Goal: Task Accomplishment & Management: Manage account settings

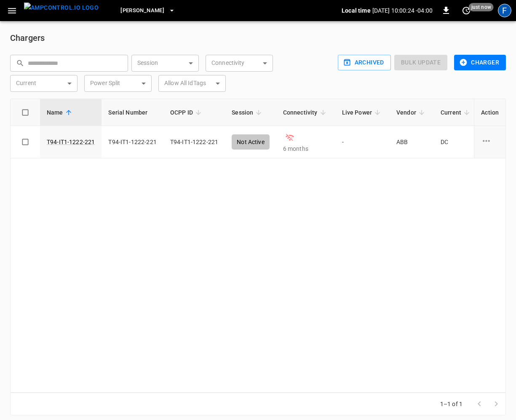
click at [506, 14] on div "F" at bounding box center [504, 10] width 13 height 13
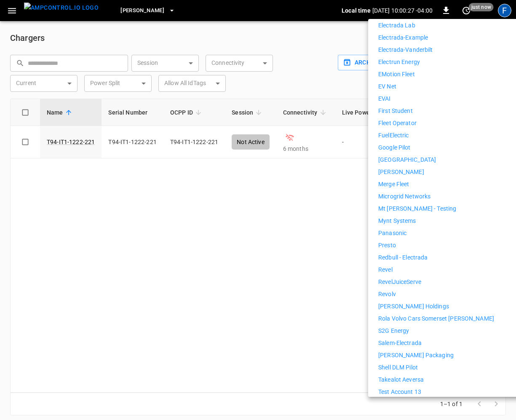
scroll to position [413, 0]
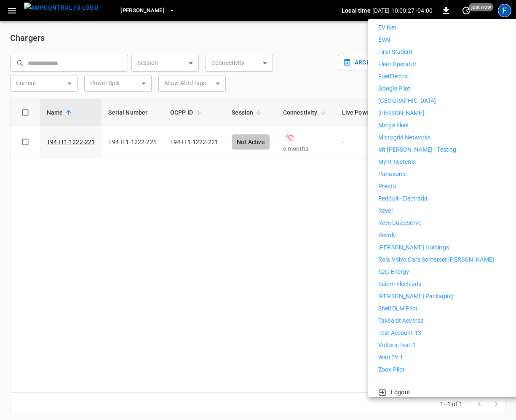
click at [396, 353] on p "WattEV 1" at bounding box center [390, 357] width 25 height 9
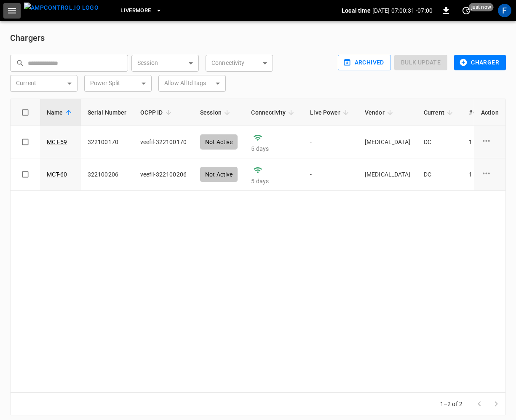
click at [11, 8] on icon "button" at bounding box center [12, 10] width 8 height 5
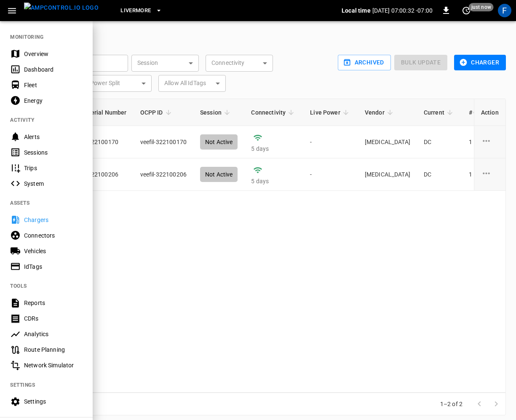
click at [30, 57] on div "Overview" at bounding box center [53, 54] width 59 height 8
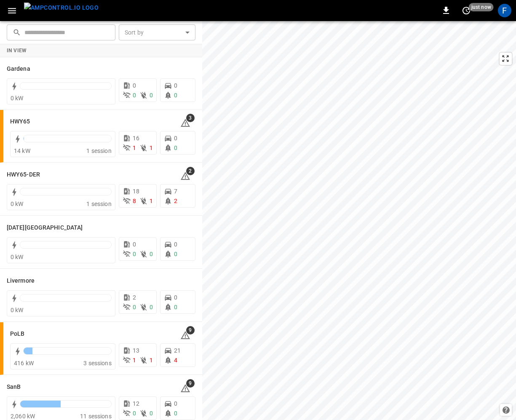
click at [9, 15] on icon "button" at bounding box center [12, 10] width 11 height 11
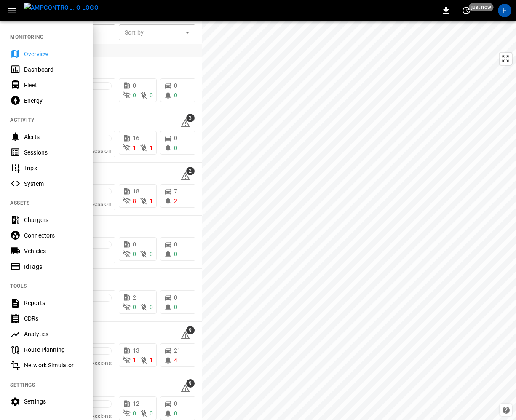
click at [445, 84] on div at bounding box center [258, 210] width 516 height 420
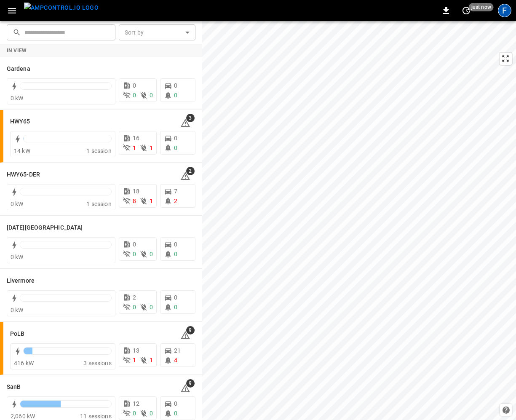
click at [503, 8] on div "F" at bounding box center [504, 10] width 13 height 13
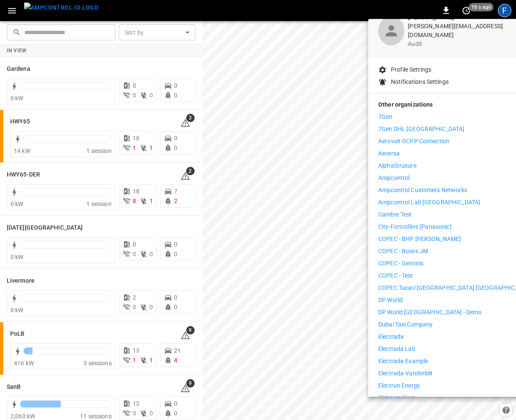
scroll to position [104, 0]
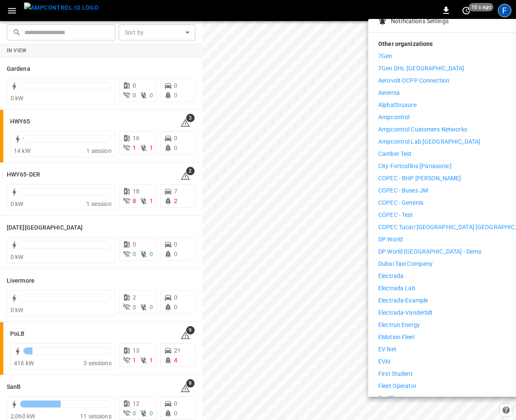
click at [408, 113] on p "Ampcontrol" at bounding box center [393, 117] width 31 height 9
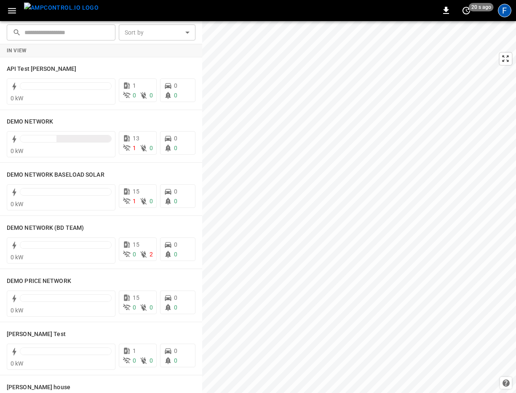
click at [506, 12] on div "F" at bounding box center [504, 10] width 13 height 13
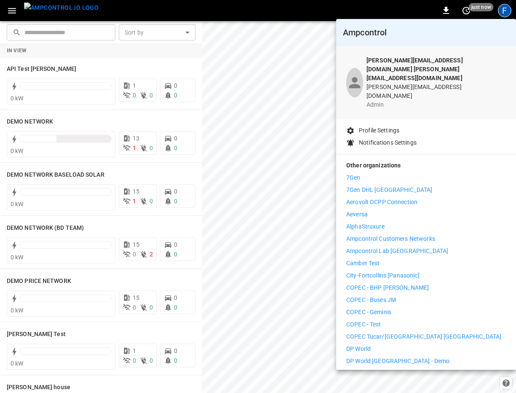
click at [351, 161] on p "Other organizations" at bounding box center [426, 167] width 160 height 12
click at [351, 173] on p "7Gen" at bounding box center [353, 177] width 14 height 9
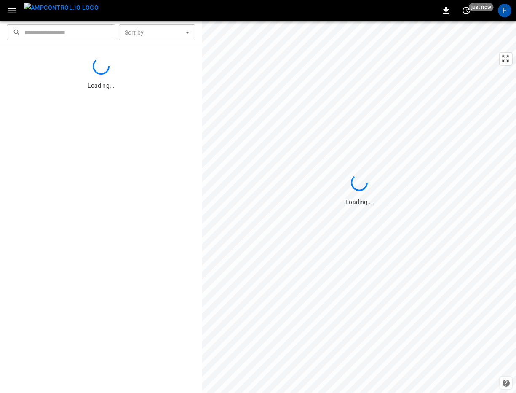
click at [507, 11] on div "F" at bounding box center [504, 10] width 13 height 13
click at [507, 11] on div at bounding box center [258, 196] width 516 height 393
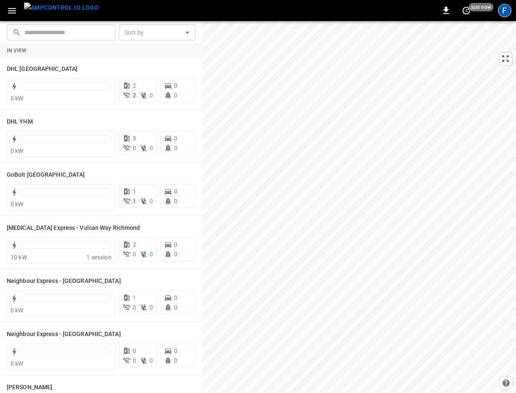
click at [501, 11] on div "F" at bounding box center [504, 10] width 13 height 13
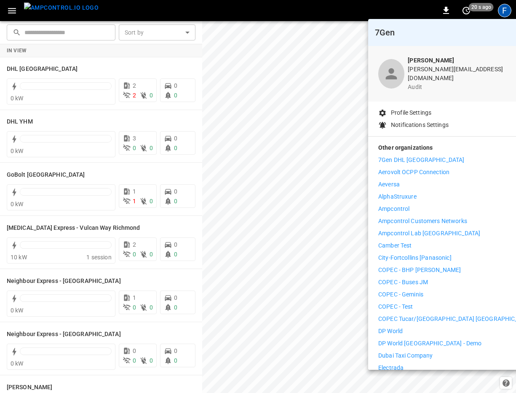
drag, startPoint x: 391, startPoint y: 204, endPoint x: 483, endPoint y: 176, distance: 96.5
click at [416, 217] on p "Ampcontrol Customers Networks" at bounding box center [422, 221] width 89 height 9
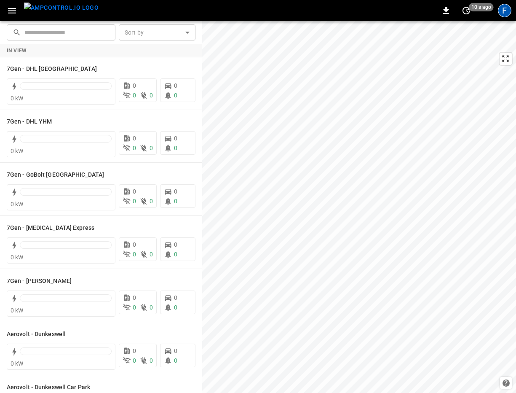
click at [509, 14] on div "F" at bounding box center [504, 10] width 13 height 13
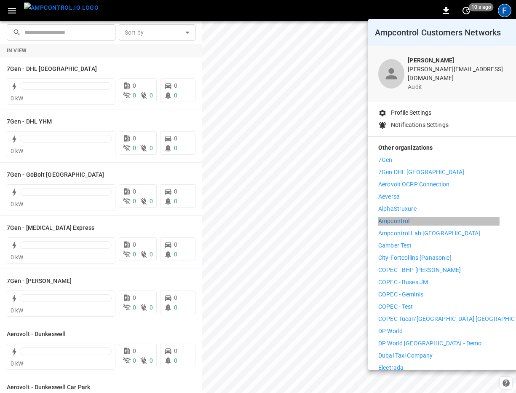
click at [389, 217] on p "Ampcontrol" at bounding box center [393, 221] width 31 height 9
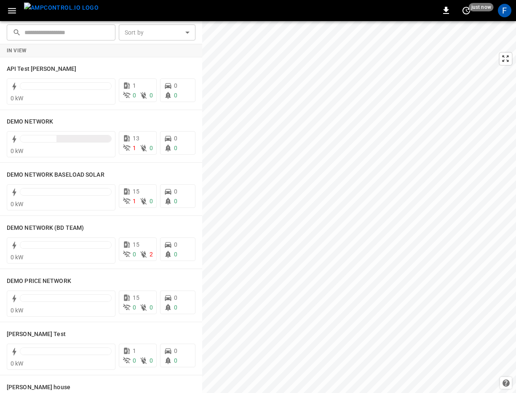
click at [15, 12] on icon "button" at bounding box center [12, 10] width 11 height 11
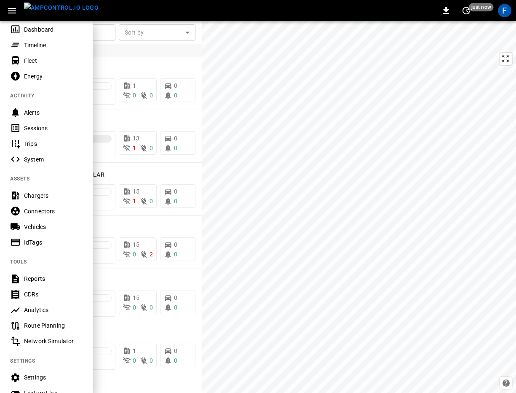
scroll to position [141, 0]
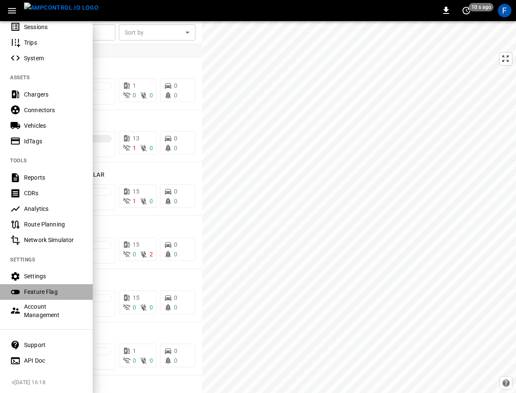
click at [64, 295] on div "Feature Flag" at bounding box center [53, 291] width 59 height 8
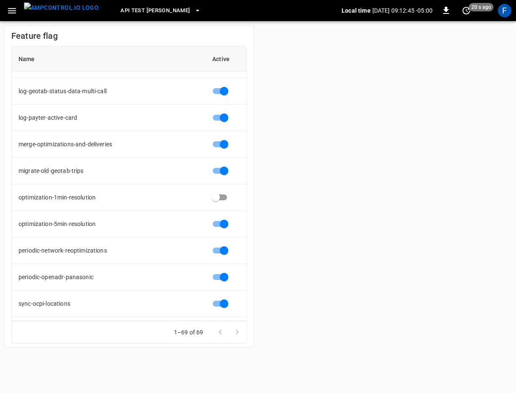
scroll to position [1571, 0]
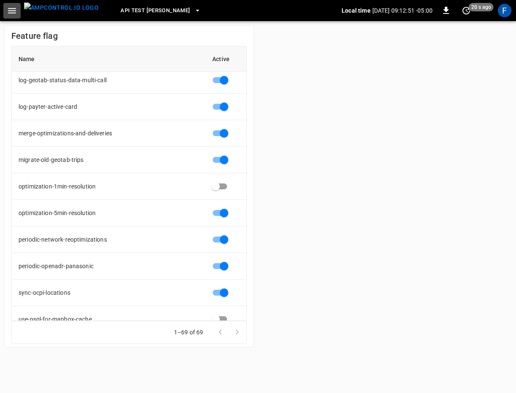
click at [13, 9] on icon "button" at bounding box center [12, 10] width 11 height 11
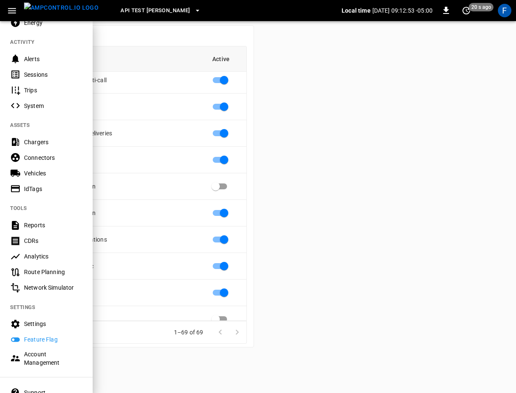
scroll to position [100, 0]
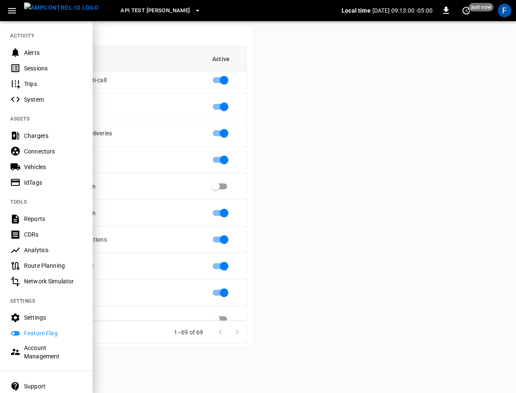
click at [30, 356] on div "Account Management" at bounding box center [53, 351] width 59 height 17
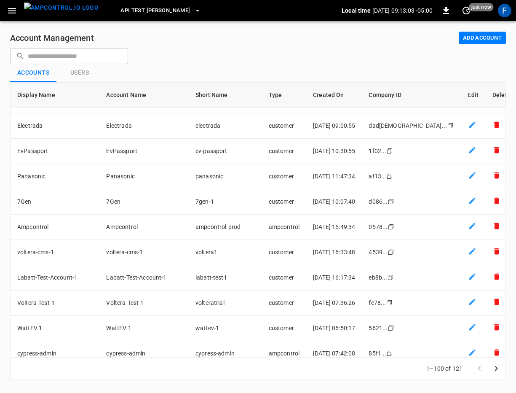
scroll to position [313, 0]
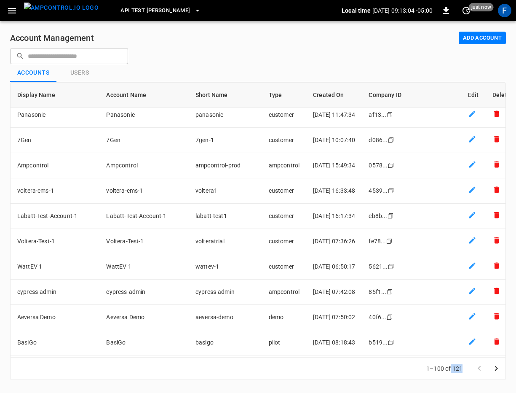
drag, startPoint x: 450, startPoint y: 368, endPoint x: 470, endPoint y: 368, distance: 20.2
click at [470, 368] on div "1–100 of 121" at bounding box center [460, 368] width 89 height 22
click at [446, 369] on p "1–100 of 121" at bounding box center [445, 368] width 36 height 8
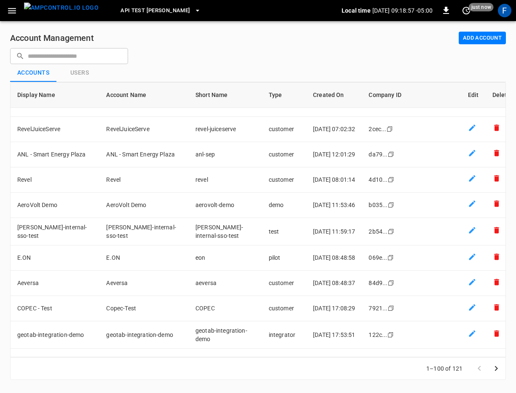
scroll to position [0, 0]
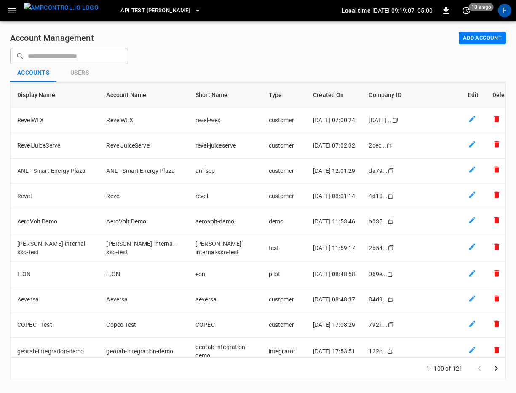
click at [482, 35] on button "Add Account" at bounding box center [482, 38] width 47 height 13
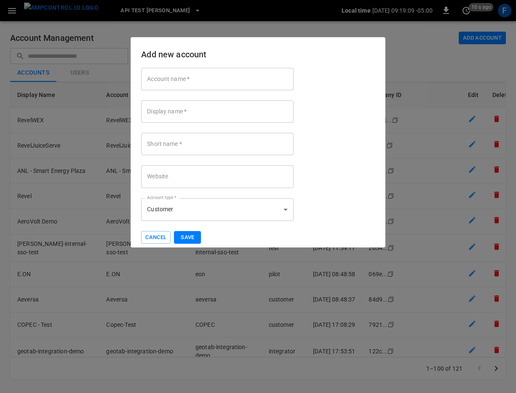
click at [161, 62] on div "Add new account Account name   * Account name   * Display name   * Display name…" at bounding box center [258, 142] width 255 height 210
click at [155, 80] on input "Account name   *" at bounding box center [217, 79] width 153 height 22
type input "******"
click at [154, 116] on input "Display name   *" at bounding box center [217, 111] width 153 height 22
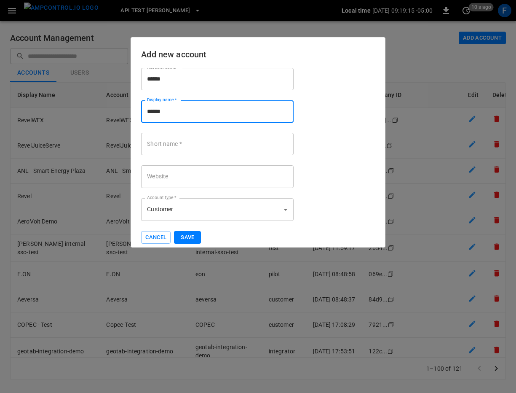
type input "******"
click at [145, 146] on input "Short name   *" at bounding box center [217, 144] width 153 height 22
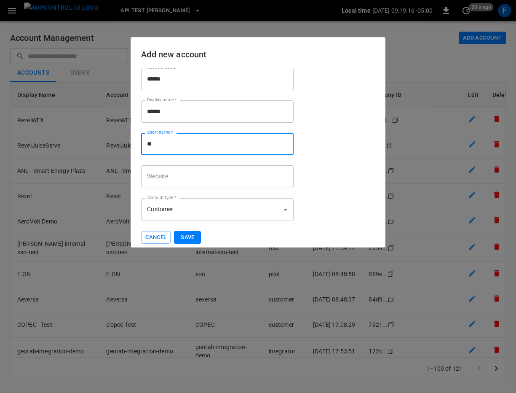
type input "*"
type input "*****"
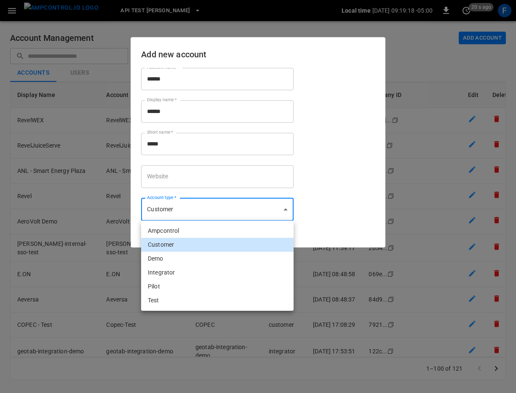
click at [159, 210] on body "API Test Jonas Local time 2025-08-19 09:19:18 -05:00 0 20 s ago F Account Manag…" at bounding box center [258, 195] width 516 height 390
click at [172, 273] on p "integrator" at bounding box center [161, 272] width 27 height 9
type input "**********"
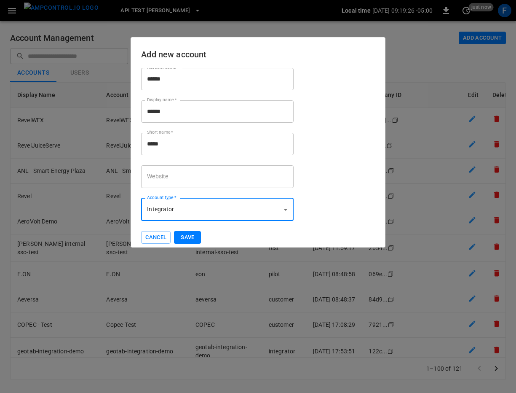
click at [187, 236] on button "Save" at bounding box center [187, 237] width 27 height 13
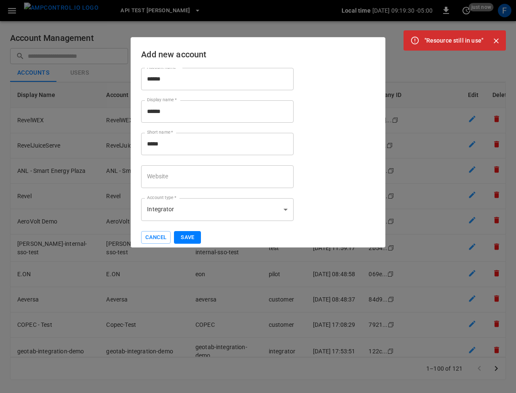
click at [187, 230] on div "**********" at bounding box center [258, 156] width 234 height 176
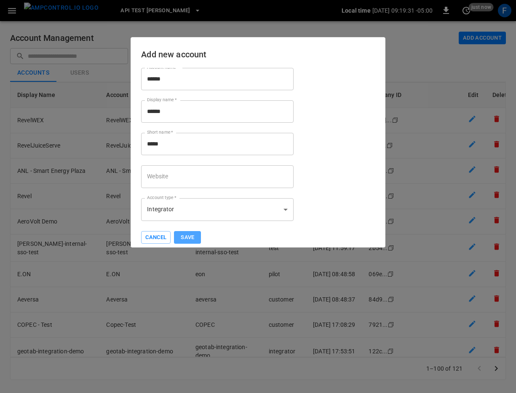
click at [185, 237] on button "Save" at bounding box center [187, 237] width 27 height 13
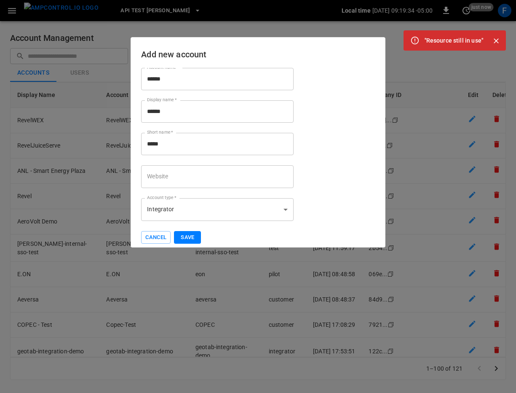
click at [159, 80] on input "******" at bounding box center [217, 79] width 153 height 22
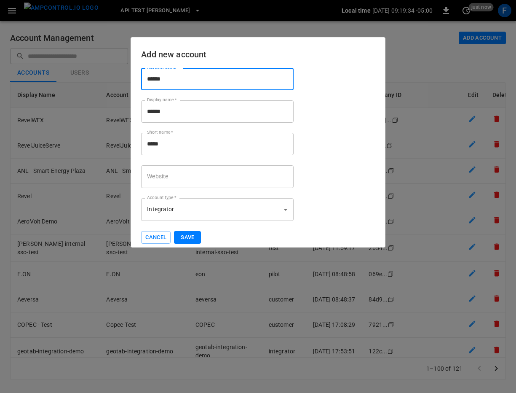
click at [159, 80] on input "******" at bounding box center [217, 79] width 153 height 22
click at [154, 82] on input "******" at bounding box center [217, 79] width 153 height 22
click at [150, 242] on button "Cancel" at bounding box center [156, 237] width 30 height 13
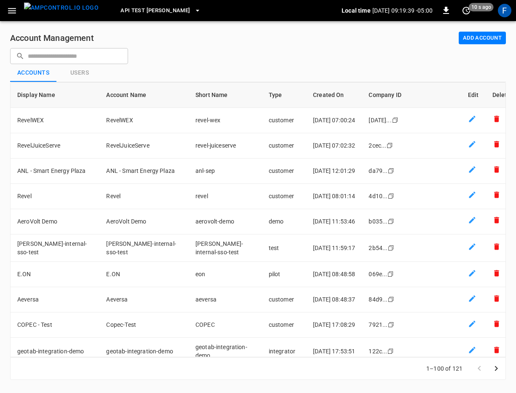
click at [72, 58] on input "text" at bounding box center [75, 56] width 94 height 16
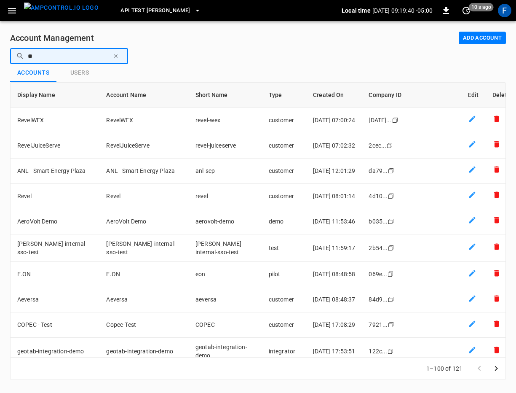
type input "*"
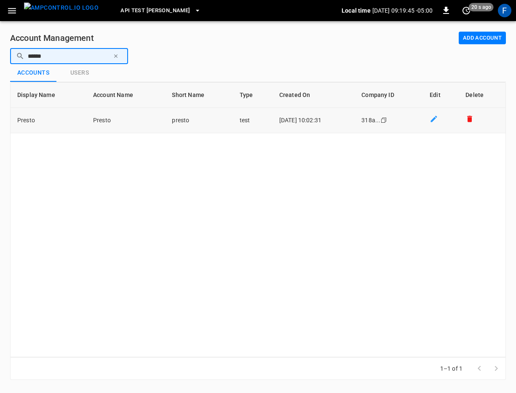
type input "******"
click at [102, 121] on td "Presto" at bounding box center [125, 120] width 79 height 25
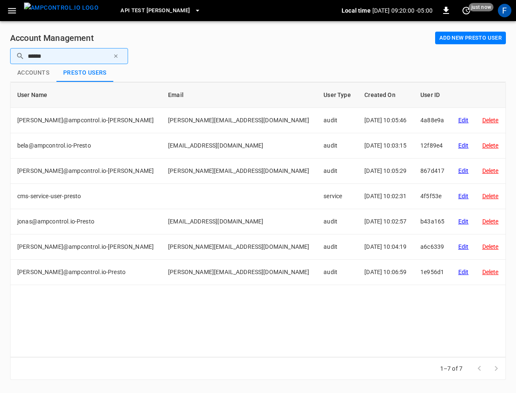
click at [34, 72] on button "Accounts" at bounding box center [33, 73] width 46 height 18
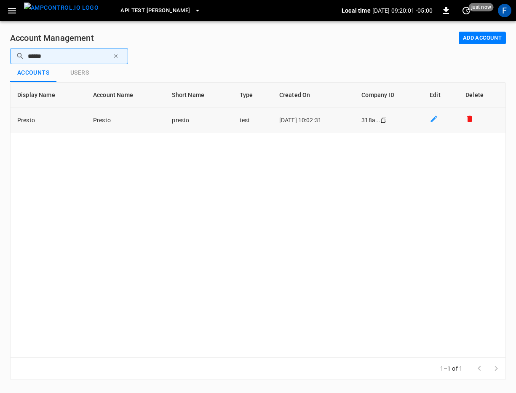
click at [443, 118] on td "customers table" at bounding box center [441, 120] width 36 height 25
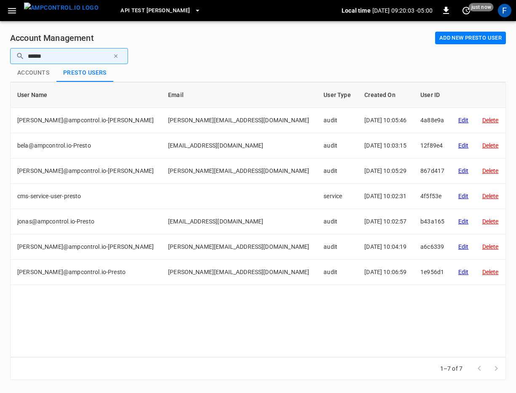
click at [24, 70] on button "Accounts" at bounding box center [33, 73] width 46 height 18
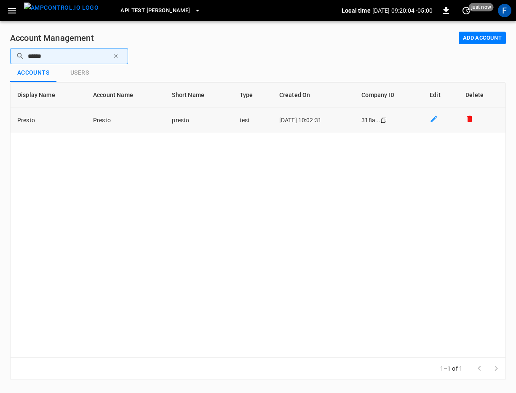
click at [435, 118] on icon "customers table" at bounding box center [434, 119] width 8 height 8
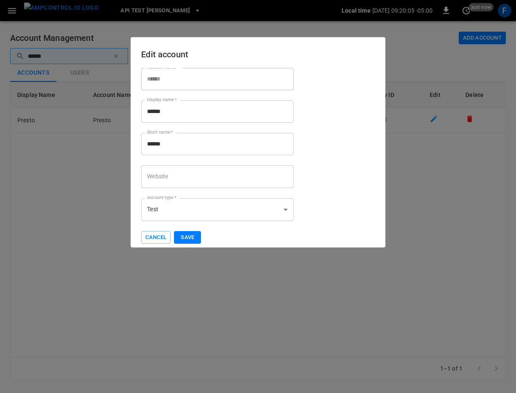
click at [213, 206] on body "API Test Jonas Local time 2025-08-19 09:20:05 -05:00 0 just now F Account Manag…" at bounding box center [258, 195] width 516 height 390
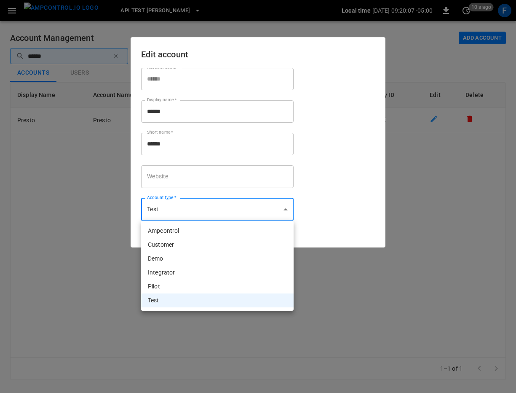
click at [291, 171] on div at bounding box center [258, 196] width 516 height 393
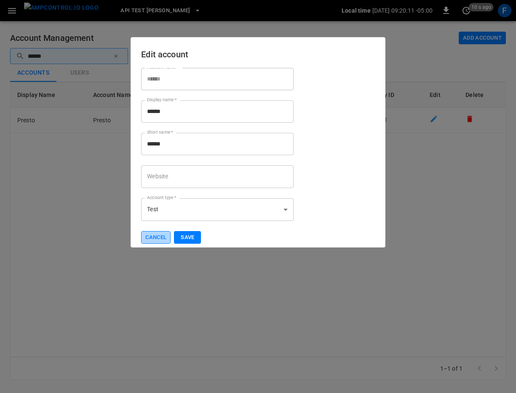
click at [159, 236] on button "Cancel" at bounding box center [156, 237] width 30 height 13
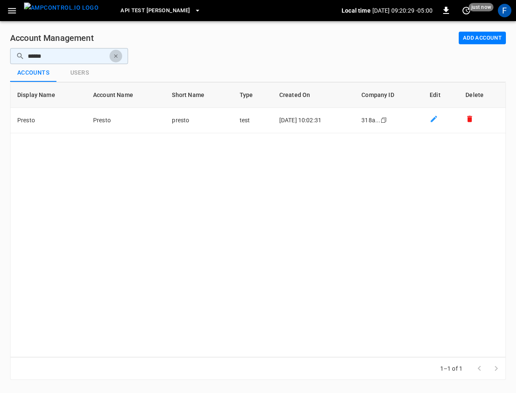
click at [115, 53] on icon "button" at bounding box center [116, 56] width 6 height 6
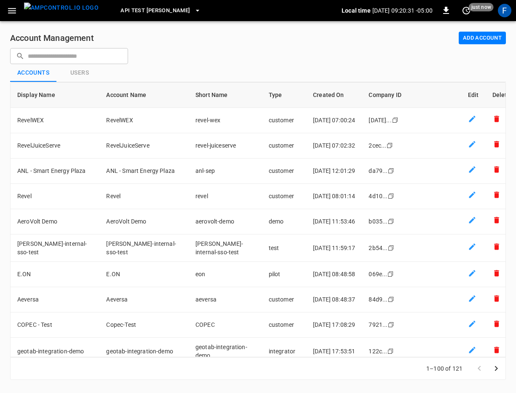
click at [510, 35] on div "Account Management Add Account ​ ​ Accounts Users Display Name Account Name Sho…" at bounding box center [258, 205] width 516 height 369
click at [502, 35] on button "Add Account" at bounding box center [482, 38] width 47 height 13
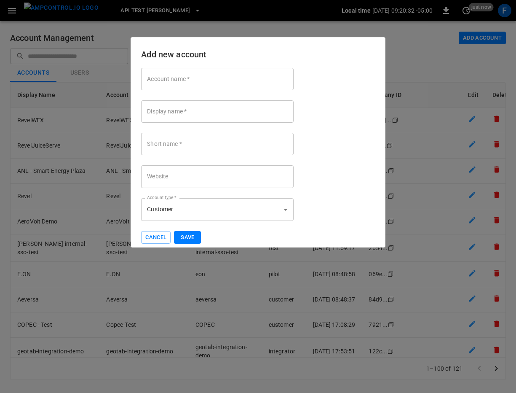
click at [209, 78] on input "Account name   *" at bounding box center [217, 79] width 153 height 22
type input "**********"
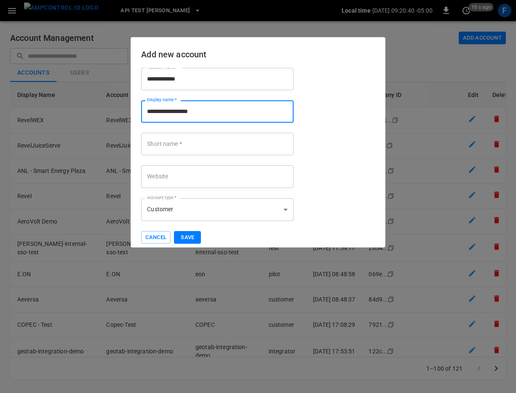
type input "**********"
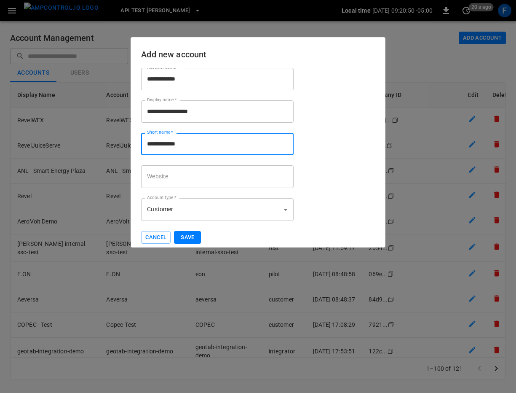
type input "**********"
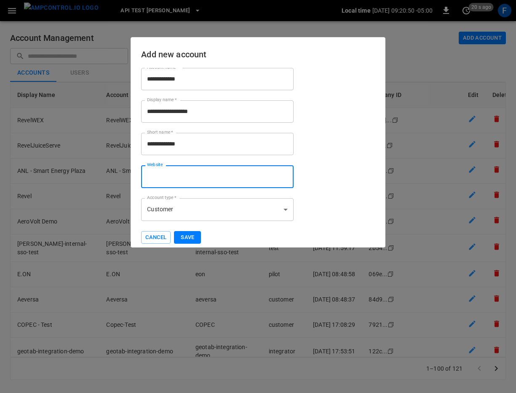
click at [160, 186] on input "Website" at bounding box center [217, 176] width 153 height 22
click at [322, 148] on div "**********" at bounding box center [253, 139] width 244 height 163
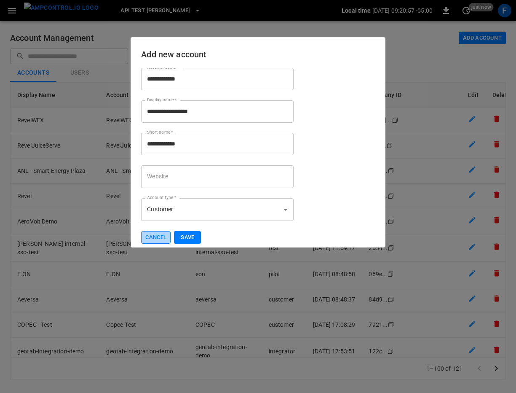
click at [150, 235] on button "Cancel" at bounding box center [156, 237] width 30 height 13
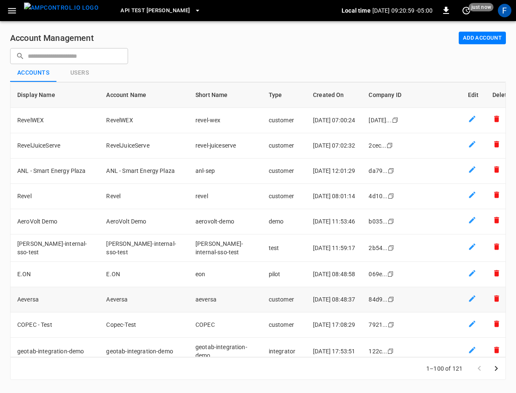
click at [55, 294] on td "Aeversa" at bounding box center [55, 299] width 89 height 25
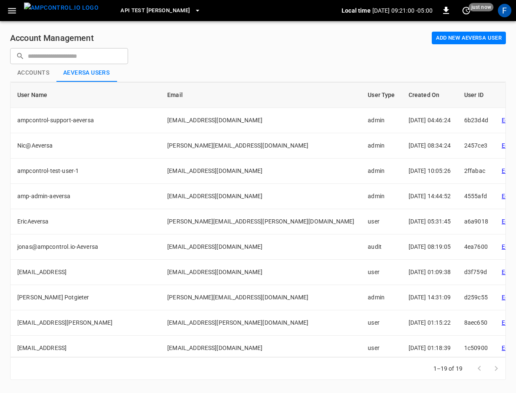
click at [30, 74] on button "Accounts" at bounding box center [33, 73] width 46 height 18
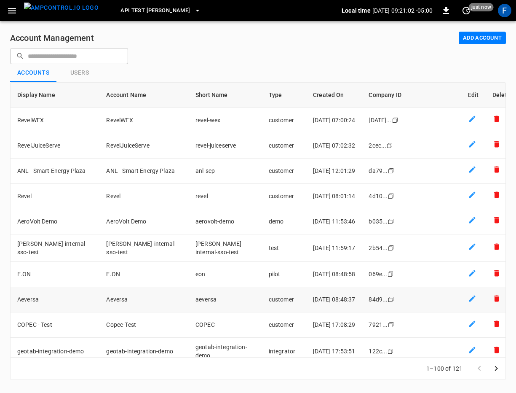
click at [468, 298] on icon "customers table" at bounding box center [472, 298] width 8 height 8
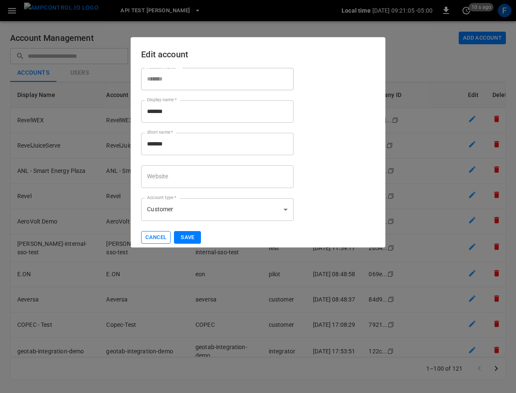
click at [158, 240] on button "Cancel" at bounding box center [156, 237] width 30 height 13
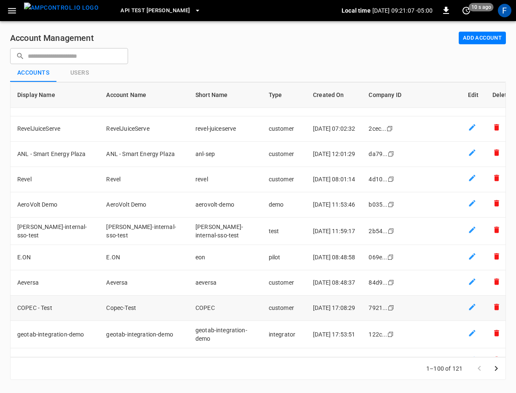
scroll to position [107, 0]
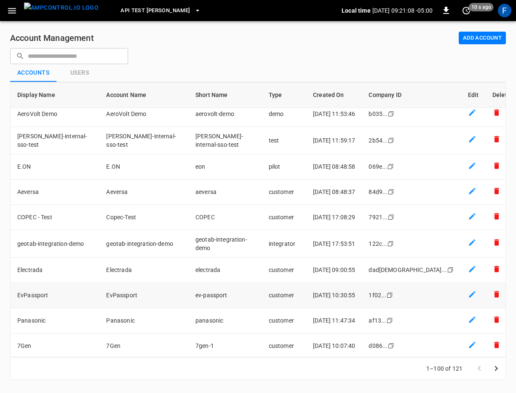
click at [468, 292] on icon "customers table" at bounding box center [472, 294] width 8 height 8
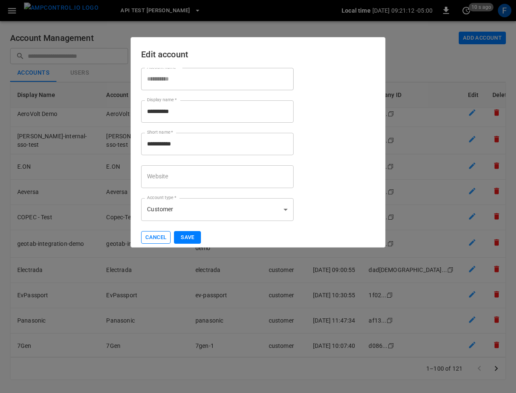
click at [166, 236] on button "Cancel" at bounding box center [156, 237] width 30 height 13
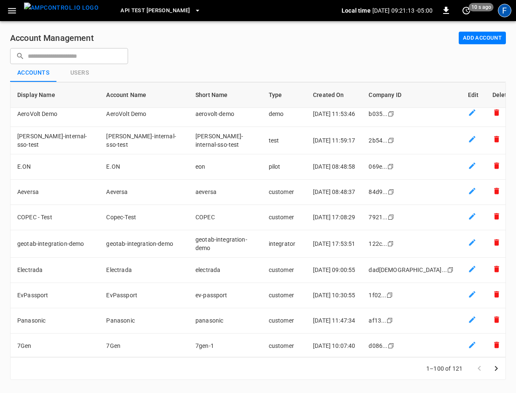
click at [504, 13] on div "F" at bounding box center [504, 10] width 13 height 13
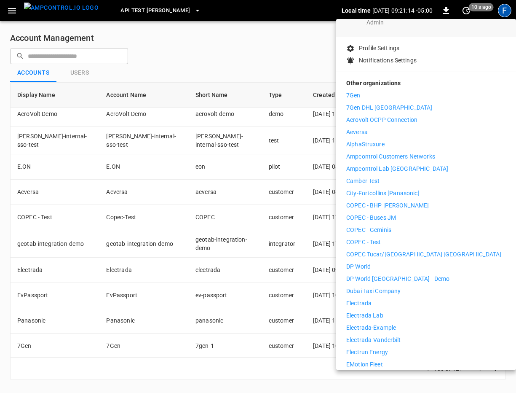
scroll to position [252, 0]
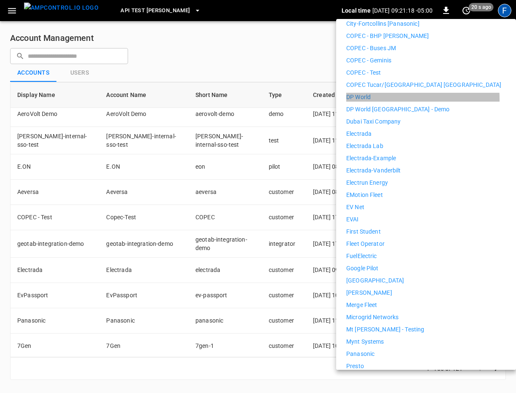
click at [363, 93] on p "DP World" at bounding box center [358, 97] width 24 height 9
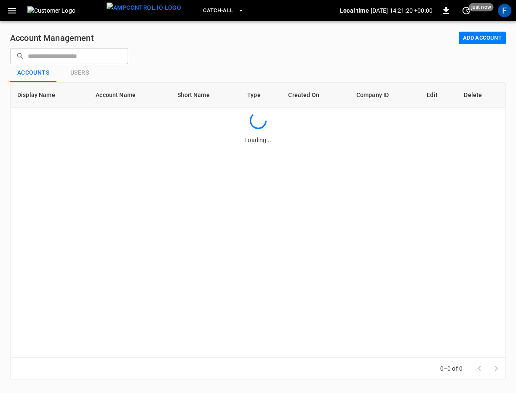
click at [14, 13] on icon "button" at bounding box center [12, 10] width 11 height 11
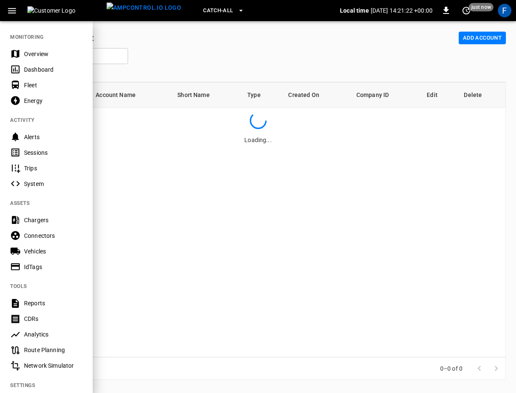
scroll to position [88, 0]
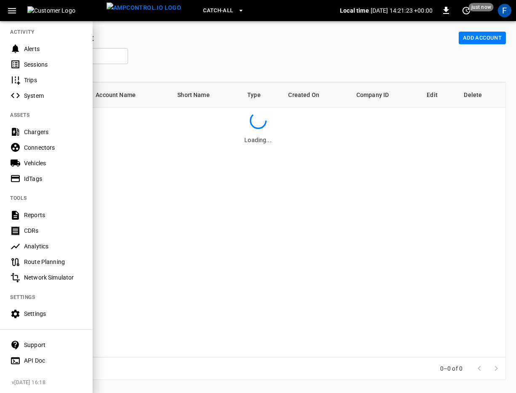
click at [34, 306] on div "Settings" at bounding box center [46, 314] width 93 height 16
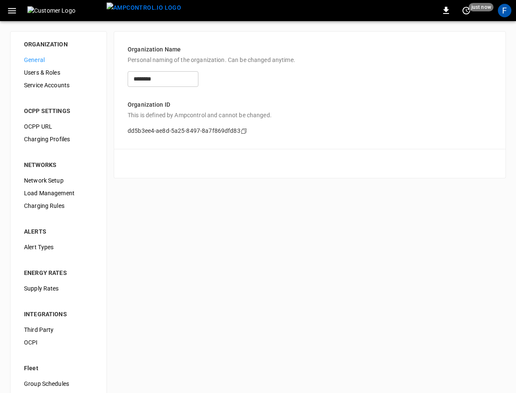
click at [41, 129] on span "OCPP URL" at bounding box center [58, 126] width 69 height 9
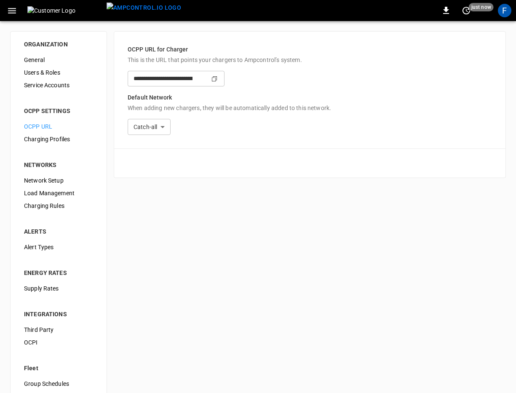
type input "**********"
drag, startPoint x: 204, startPoint y: 78, endPoint x: 228, endPoint y: 78, distance: 24.0
click at [193, 78] on input "**********" at bounding box center [160, 79] width 65 height 16
click at [193, 79] on input "**********" at bounding box center [160, 79] width 65 height 16
drag, startPoint x: 277, startPoint y: 71, endPoint x: 305, endPoint y: 74, distance: 27.6
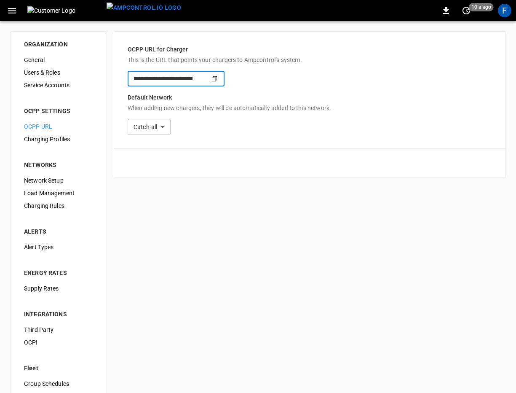
click at [193, 74] on input "**********" at bounding box center [160, 79] width 65 height 16
click at [193, 79] on input "**********" at bounding box center [160, 79] width 65 height 16
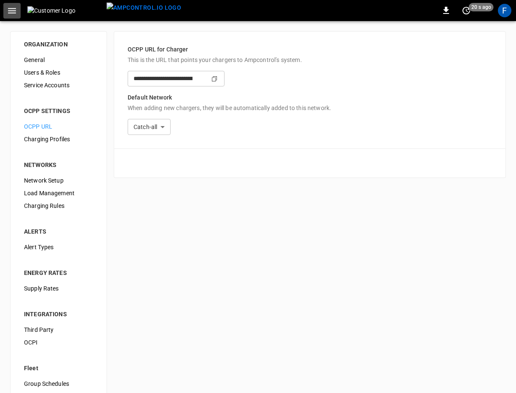
click at [16, 9] on icon "button" at bounding box center [12, 10] width 11 height 11
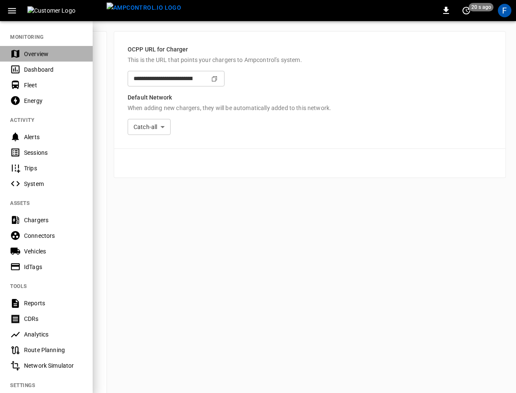
click at [29, 56] on div "Overview" at bounding box center [53, 54] width 59 height 8
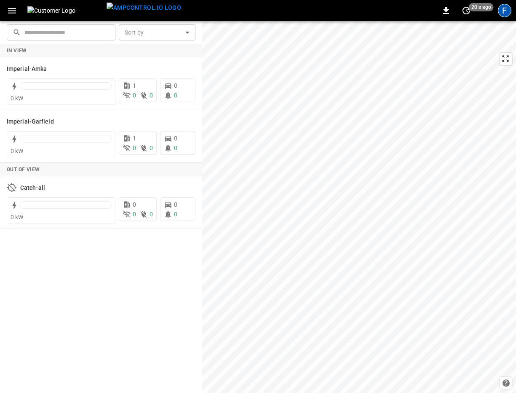
click at [505, 13] on div "F" at bounding box center [504, 10] width 13 height 13
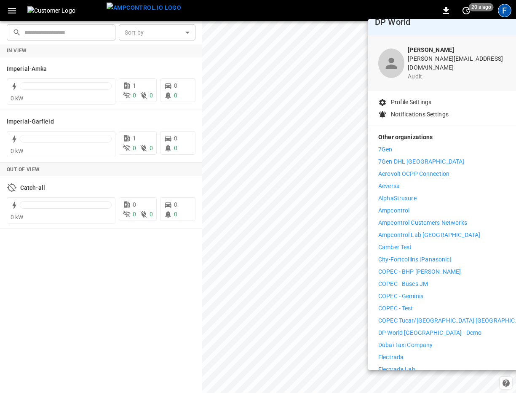
scroll to position [18, 0]
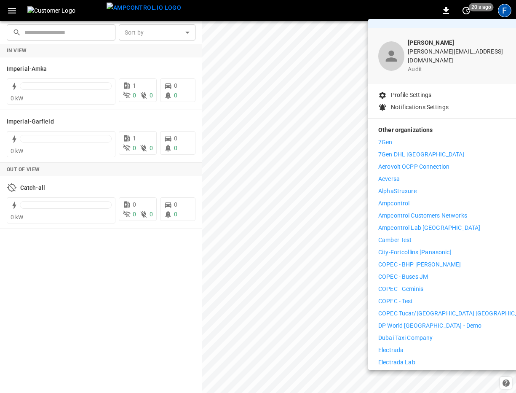
click at [400, 199] on p "Ampcontrol" at bounding box center [393, 203] width 31 height 9
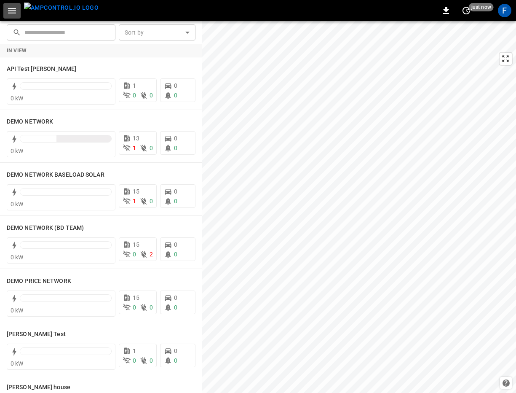
click at [16, 13] on icon "button" at bounding box center [12, 10] width 11 height 11
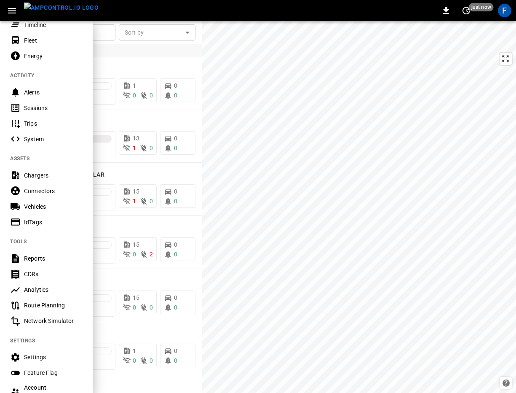
scroll to position [141, 0]
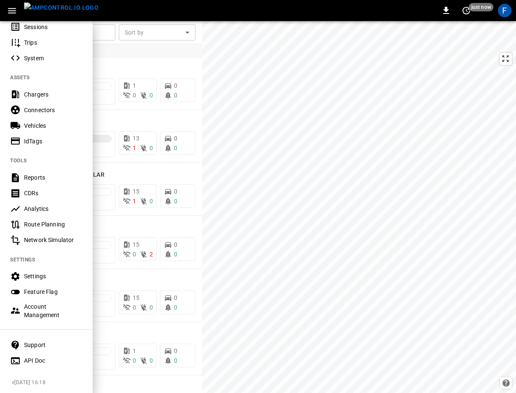
click at [30, 279] on div "Settings" at bounding box center [53, 276] width 59 height 8
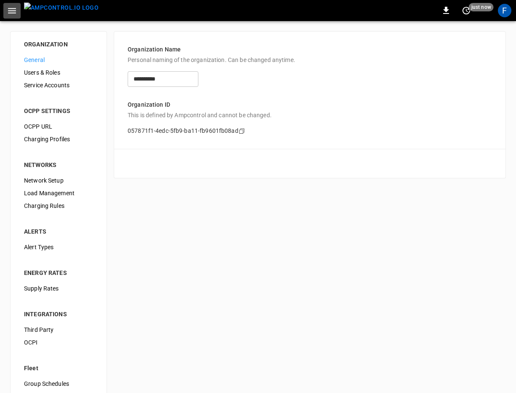
click at [15, 7] on icon "button" at bounding box center [12, 10] width 11 height 11
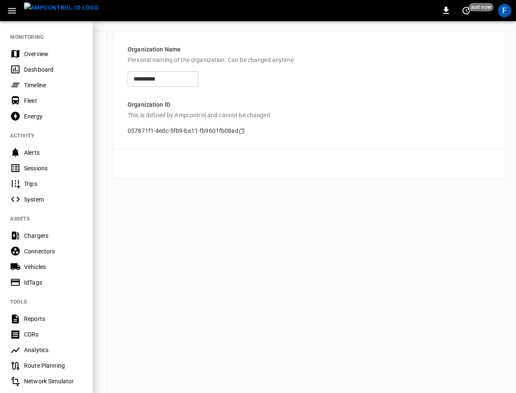
scroll to position [141, 0]
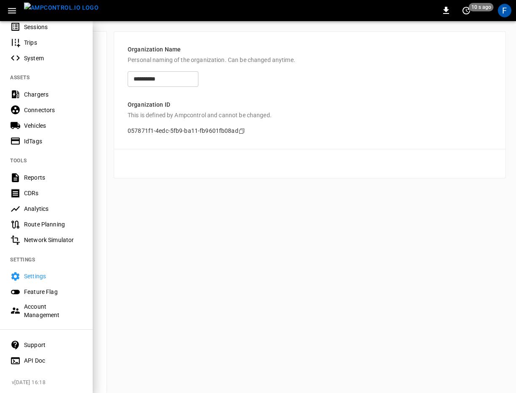
click at [36, 310] on div "Account Management" at bounding box center [53, 310] width 59 height 17
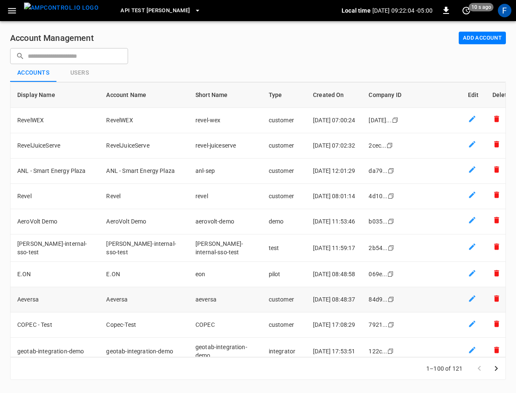
click at [62, 291] on td "Aeversa" at bounding box center [55, 299] width 89 height 25
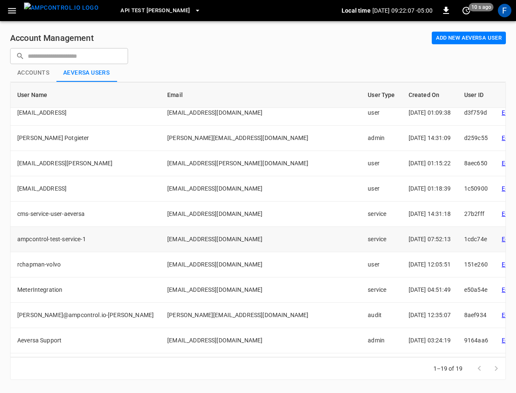
scroll to position [231, 0]
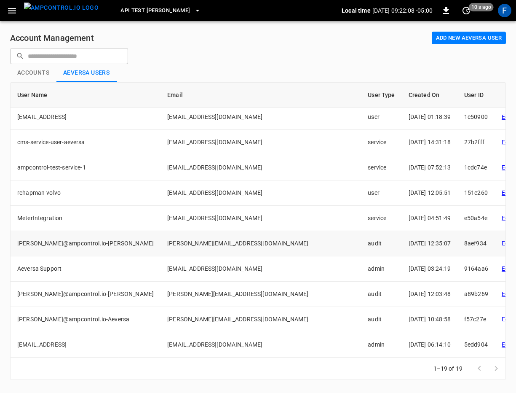
click at [361, 244] on td "audit" at bounding box center [381, 243] width 40 height 25
click at [361, 242] on td "audit" at bounding box center [381, 243] width 40 height 25
click at [361, 294] on td "audit" at bounding box center [381, 294] width 40 height 25
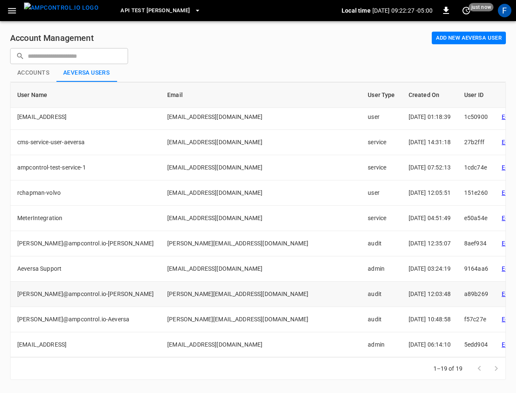
click at [361, 298] on td "audit" at bounding box center [381, 294] width 40 height 25
click at [36, 70] on button "Accounts" at bounding box center [33, 73] width 46 height 18
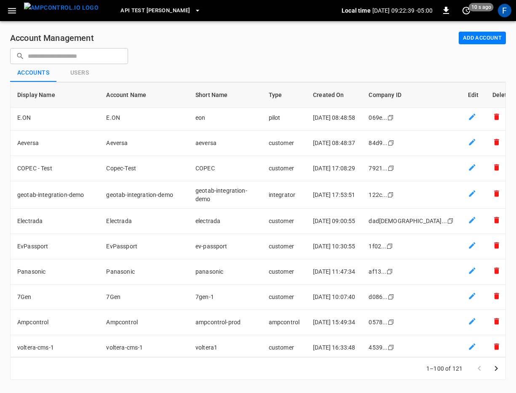
scroll to position [174, 0]
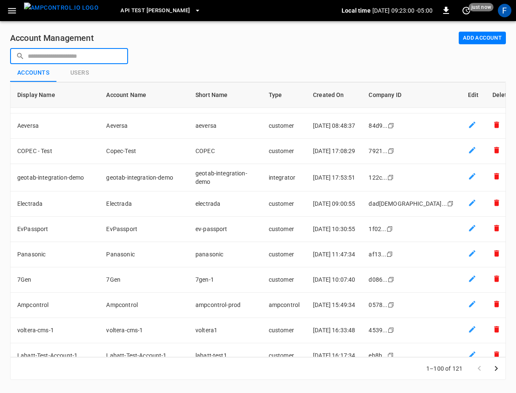
click at [69, 54] on input "text" at bounding box center [75, 56] width 94 height 16
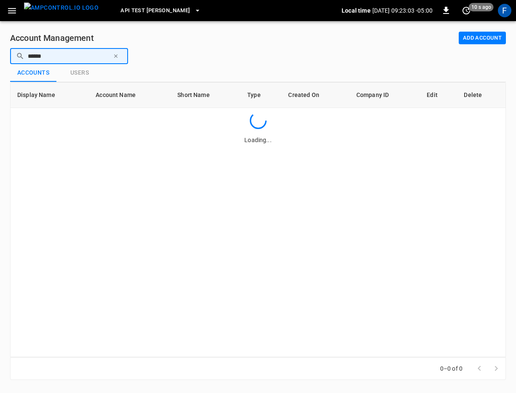
scroll to position [0, 0]
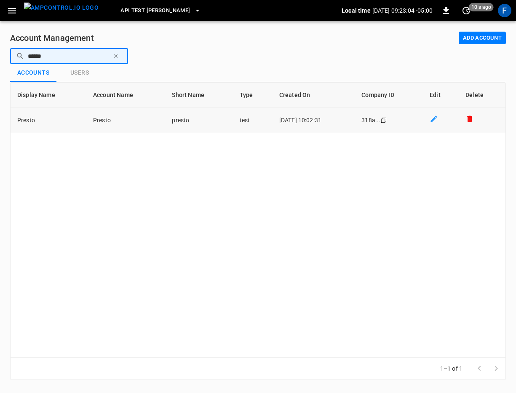
type input "******"
click at [51, 127] on td "Presto" at bounding box center [49, 120] width 76 height 25
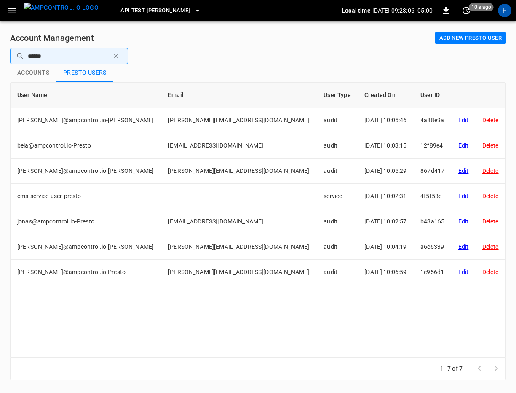
click at [451, 42] on button "Add new Presto user" at bounding box center [470, 38] width 71 height 13
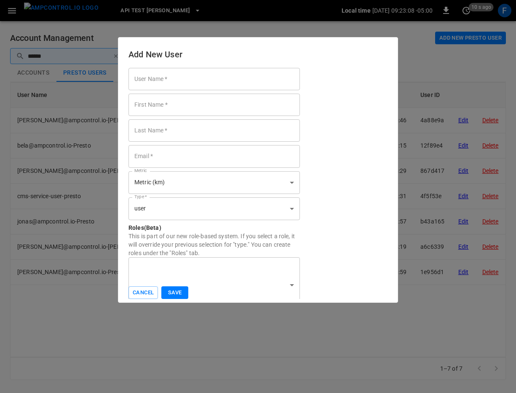
click at [174, 78] on input "User Name   *" at bounding box center [215, 79] width 172 height 22
click at [169, 88] on input "User Name   *" at bounding box center [215, 79] width 172 height 22
click at [155, 113] on input "First Name   *" at bounding box center [215, 105] width 172 height 22
click at [149, 132] on input "Last Name   *" at bounding box center [215, 130] width 172 height 22
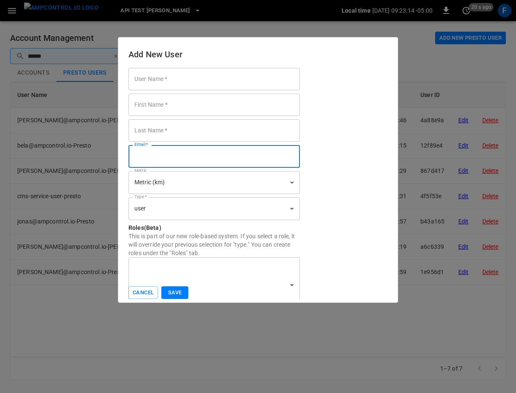
click at [147, 160] on input "Email   *" at bounding box center [215, 156] width 172 height 22
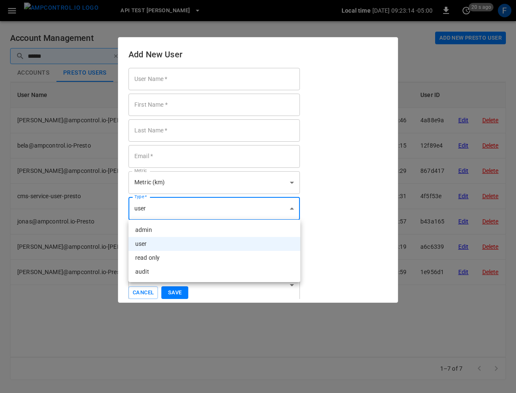
click at [148, 207] on body "API Test Jonas Local time [DATE] 09:23:14 -05:00 0 20 s ago F Account Managemen…" at bounding box center [258, 195] width 516 height 390
click at [161, 228] on li "admin" at bounding box center [215, 230] width 172 height 14
type input "*****"
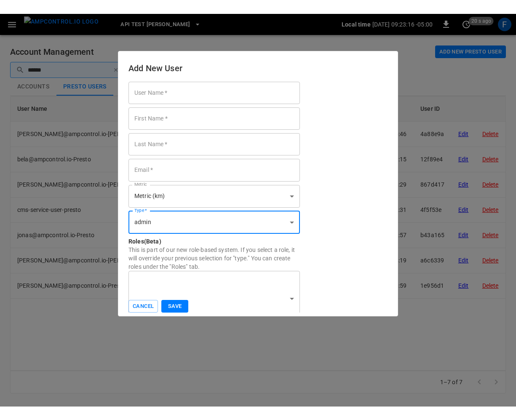
scroll to position [14, 0]
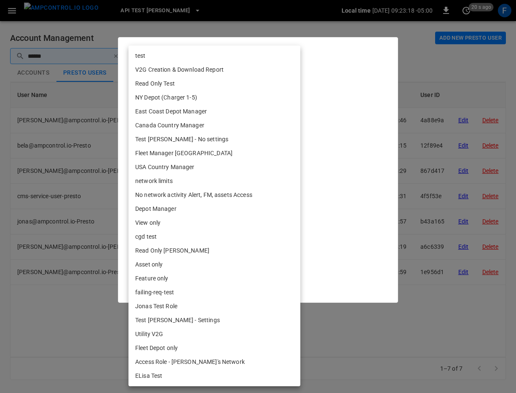
click at [293, 272] on body "API Test Jonas Local time 2025-08-19 09:23:18 -05:00 0 20 s ago F Account Manag…" at bounding box center [258, 195] width 516 height 390
click at [338, 255] on div at bounding box center [258, 196] width 516 height 393
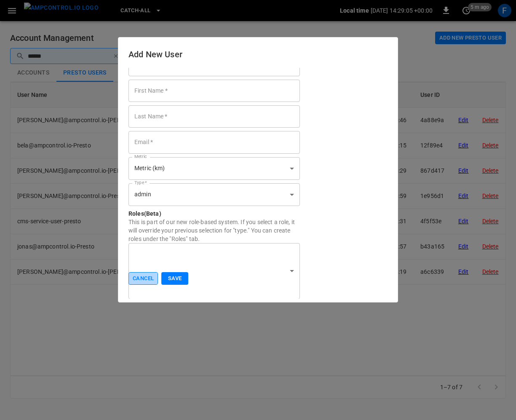
click at [141, 277] on button "Cancel" at bounding box center [144, 278] width 30 height 13
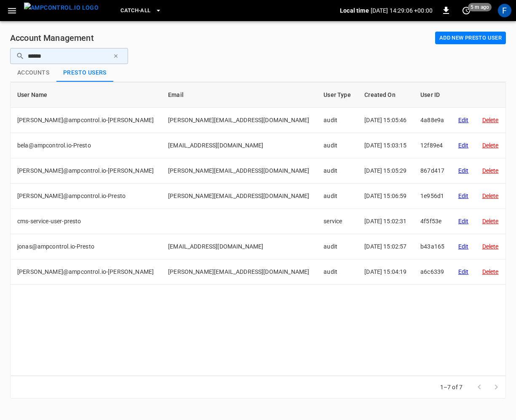
click at [120, 53] on button "button" at bounding box center [116, 56] width 13 height 13
click at [10, 8] on icon "button" at bounding box center [12, 10] width 8 height 5
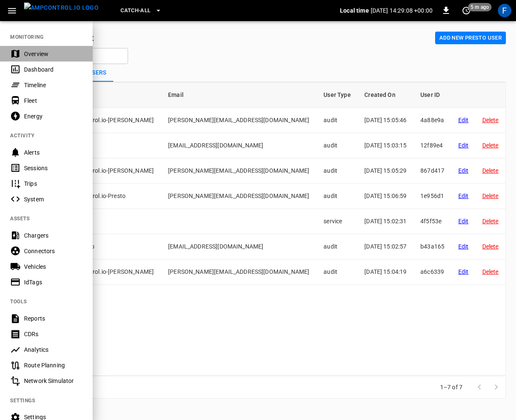
click at [29, 58] on div "Overview" at bounding box center [53, 54] width 59 height 8
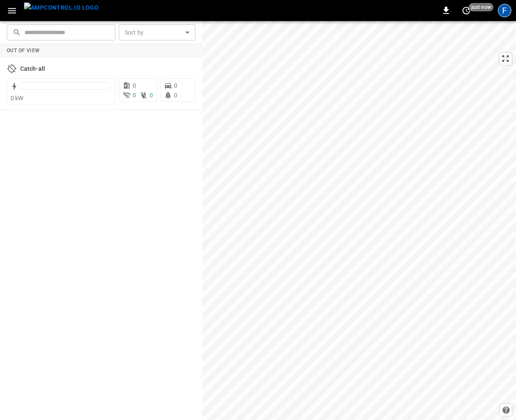
click at [510, 8] on div "F" at bounding box center [504, 10] width 13 height 13
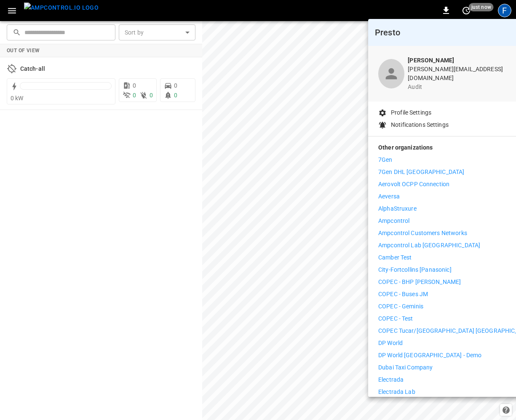
click at [31, 11] on div at bounding box center [258, 210] width 516 height 420
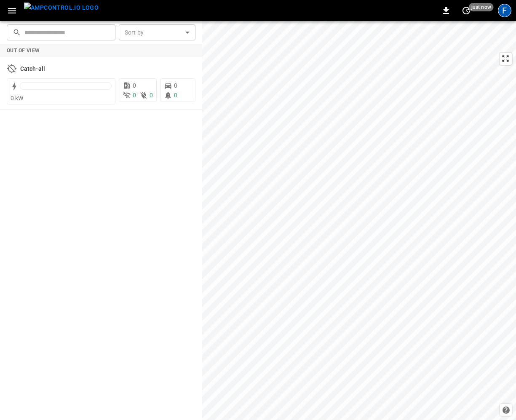
click at [507, 12] on div "F" at bounding box center [504, 10] width 13 height 13
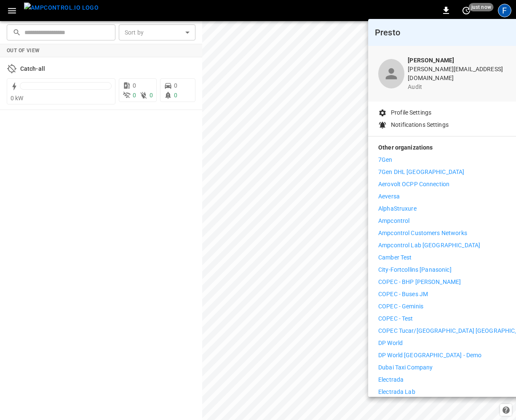
click at [505, 8] on div at bounding box center [258, 210] width 516 height 420
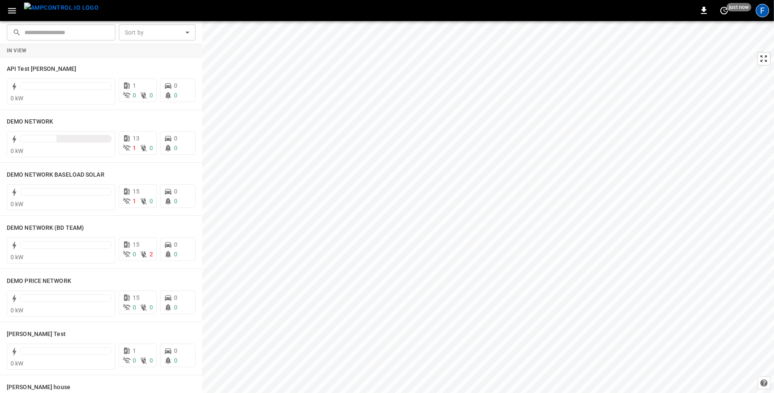
click at [765, 11] on div "F" at bounding box center [762, 10] width 13 height 13
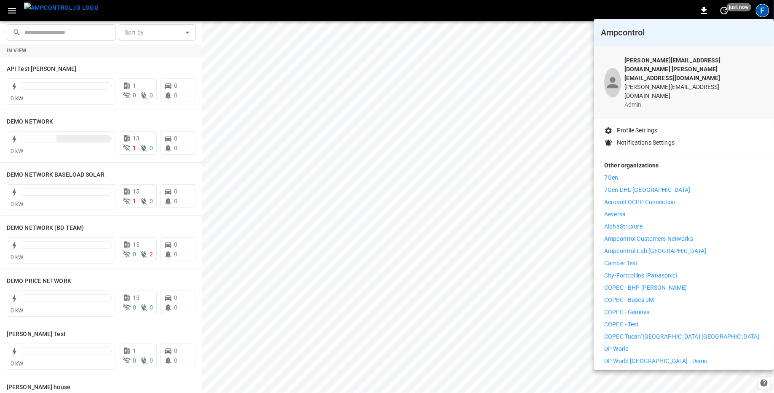
scroll to position [441, 0]
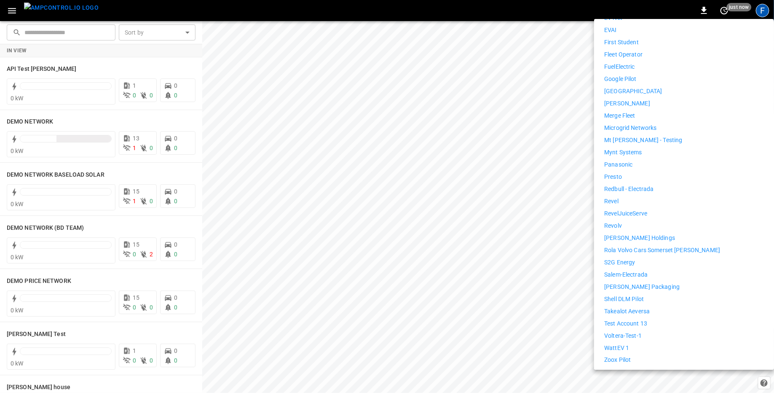
click at [625, 378] on p "Logout" at bounding box center [626, 382] width 19 height 9
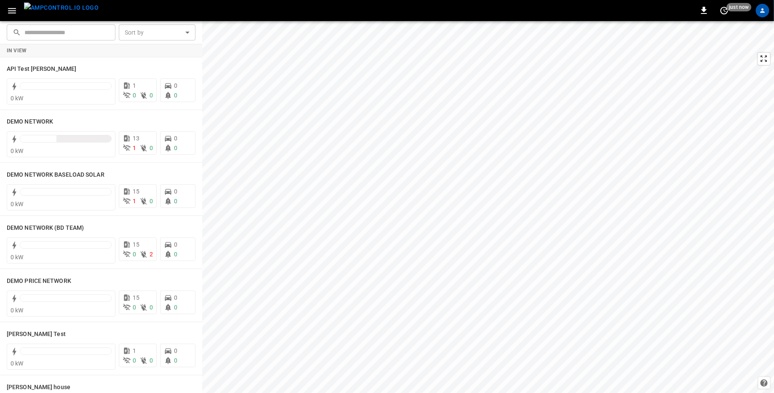
scroll to position [0, 0]
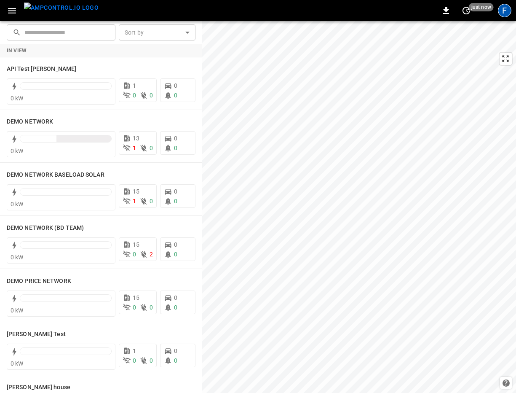
click at [498, 13] on div "F" at bounding box center [504, 10] width 13 height 13
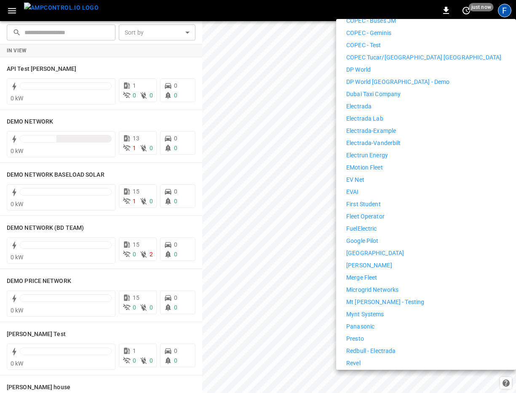
scroll to position [322, 0]
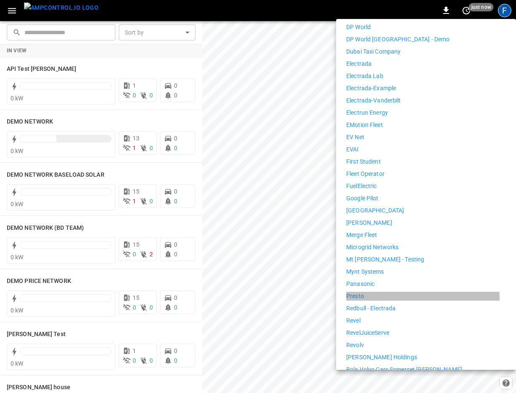
click at [360, 292] on p "Presto" at bounding box center [355, 296] width 18 height 9
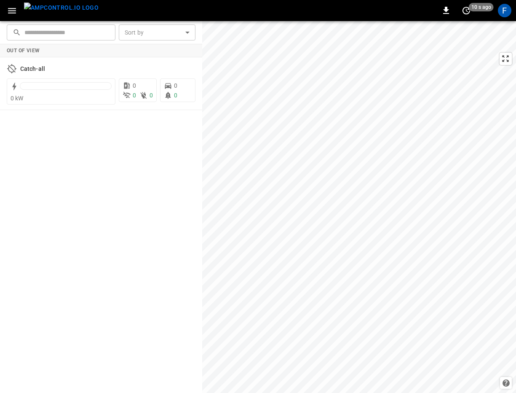
click at [12, 11] on icon "button" at bounding box center [12, 10] width 11 height 11
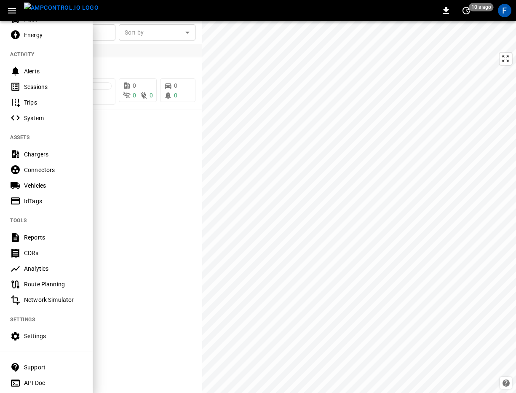
scroll to position [104, 0]
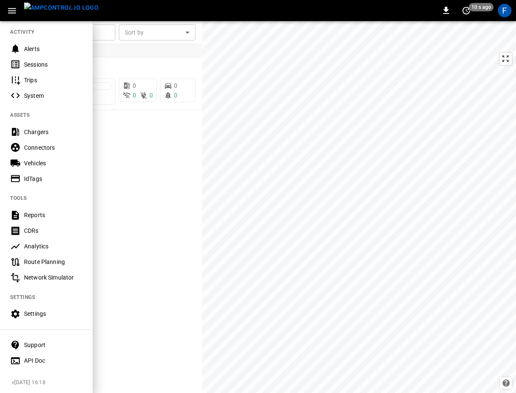
click at [130, 217] on div at bounding box center [258, 196] width 516 height 393
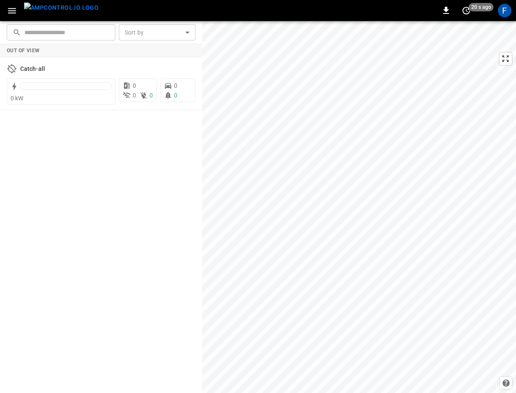
click at [14, 17] on button "button" at bounding box center [11, 11] width 17 height 16
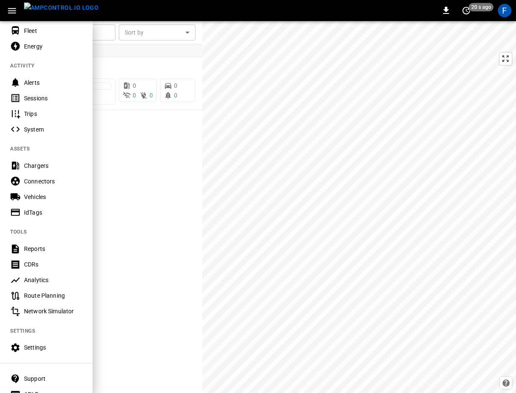
scroll to position [70, 0]
click at [27, 337] on nav "MONITORING Overview Dashboard Timeline Fleet Energy ACTIVITY Alerts Sessions Tr…" at bounding box center [46, 177] width 93 height 455
click at [29, 348] on div "Settings" at bounding box center [53, 347] width 59 height 8
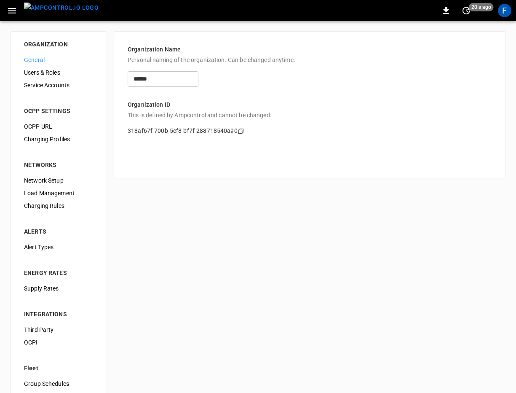
click at [54, 183] on span "Network Setup" at bounding box center [58, 180] width 69 height 9
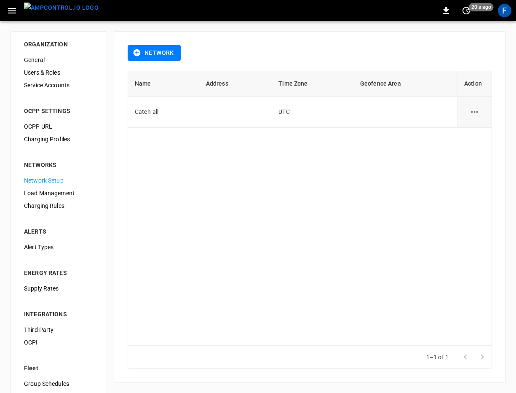
click at [146, 54] on button "Network" at bounding box center [154, 53] width 53 height 16
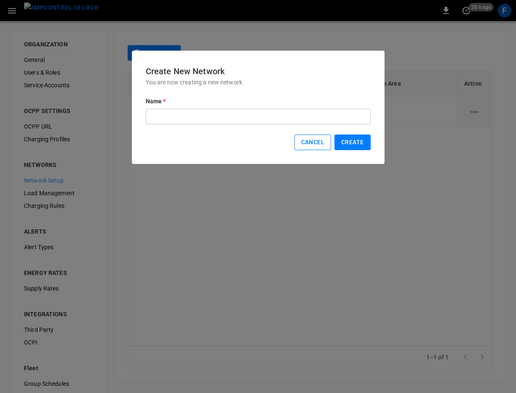
click at [321, 140] on button "Cancel" at bounding box center [313, 142] width 37 height 16
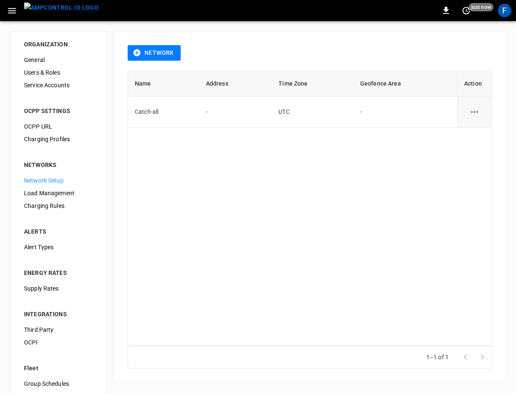
click at [54, 136] on span "Charging Profiles" at bounding box center [58, 139] width 69 height 9
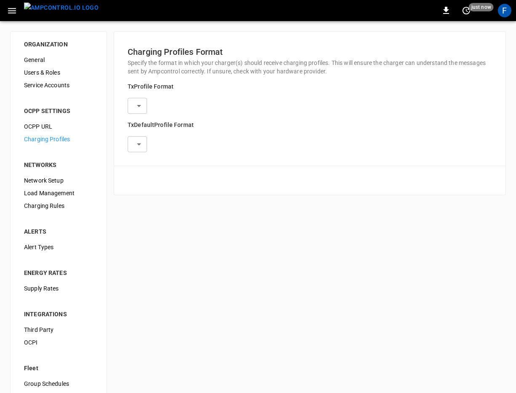
type input "**********"
click at [44, 123] on span "OCPP URL" at bounding box center [58, 126] width 69 height 9
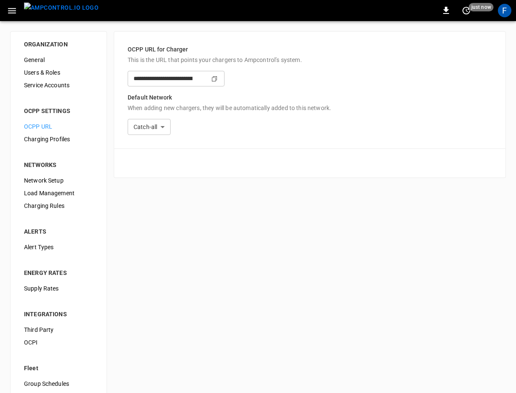
type input "**********"
drag, startPoint x: 129, startPoint y: 82, endPoint x: 282, endPoint y: 82, distance: 153.0
click at [193, 82] on input "**********" at bounding box center [160, 79] width 65 height 16
click at [7, 10] on icon "button" at bounding box center [12, 10] width 11 height 11
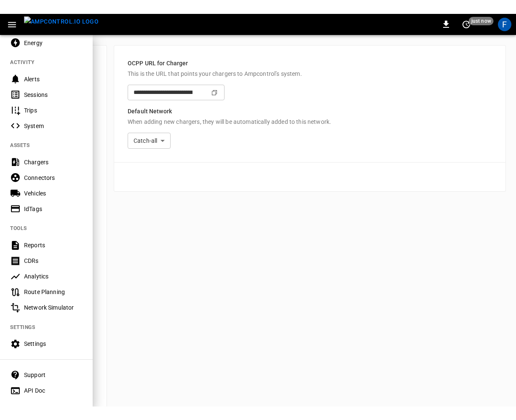
scroll to position [104, 0]
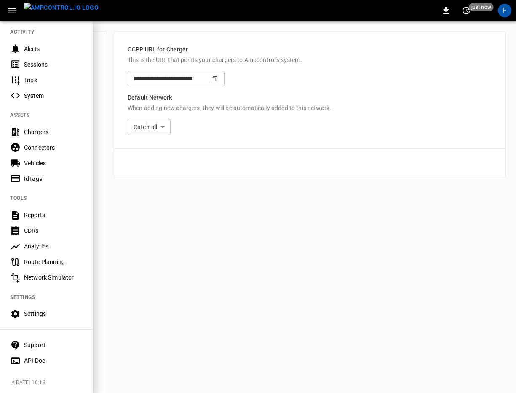
click at [28, 342] on div "Support" at bounding box center [53, 345] width 59 height 8
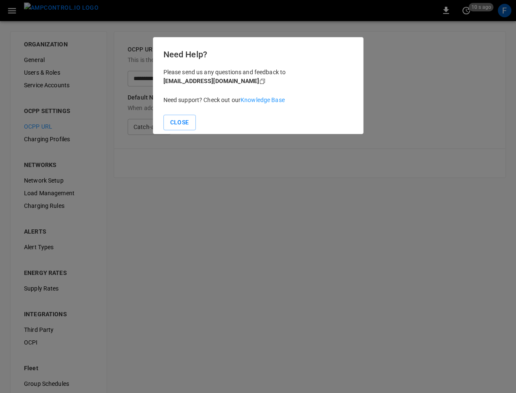
click at [277, 102] on link "Knowledge Base" at bounding box center [263, 100] width 44 height 7
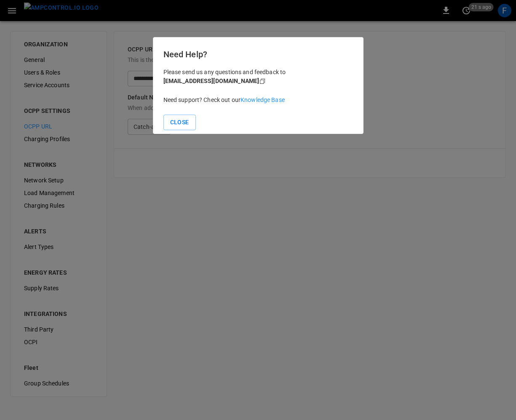
click at [189, 130] on div "Need Help? Please send us any questions and feedback to [EMAIL_ADDRESS][DOMAIN_…" at bounding box center [258, 85] width 211 height 97
click at [186, 118] on button "Close" at bounding box center [180, 123] width 32 height 16
